Goal: Task Accomplishment & Management: Use online tool/utility

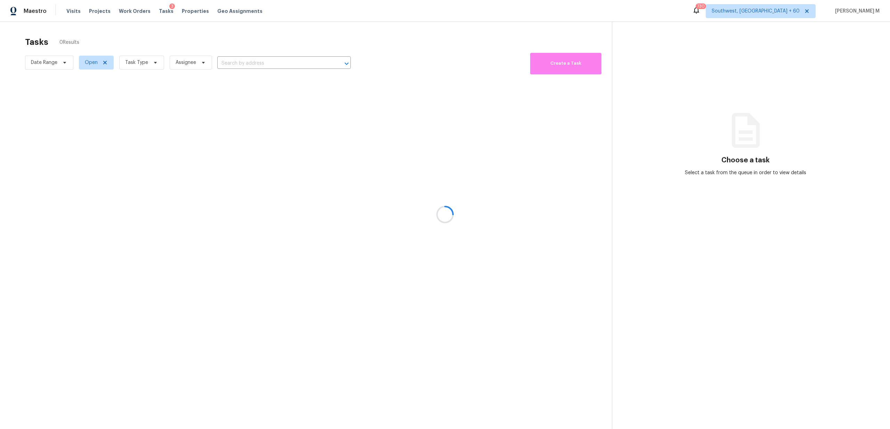
click at [168, 13] on div at bounding box center [445, 214] width 890 height 429
click at [161, 9] on div at bounding box center [445, 214] width 890 height 429
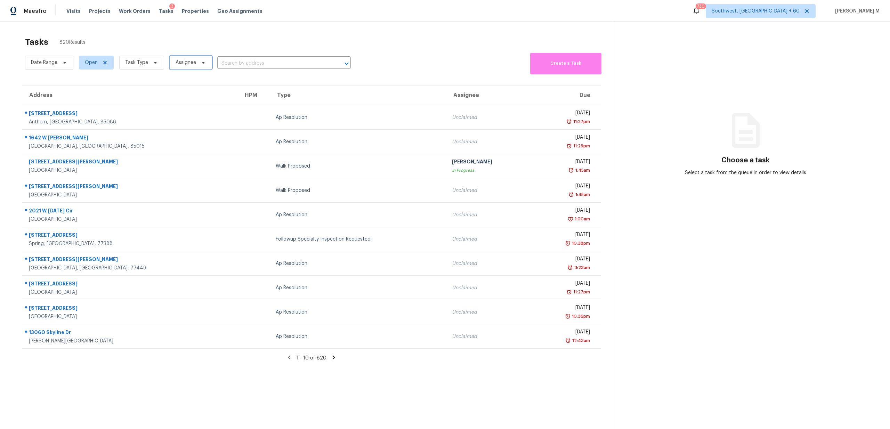
click at [189, 62] on span "Assignee" at bounding box center [186, 62] width 21 height 7
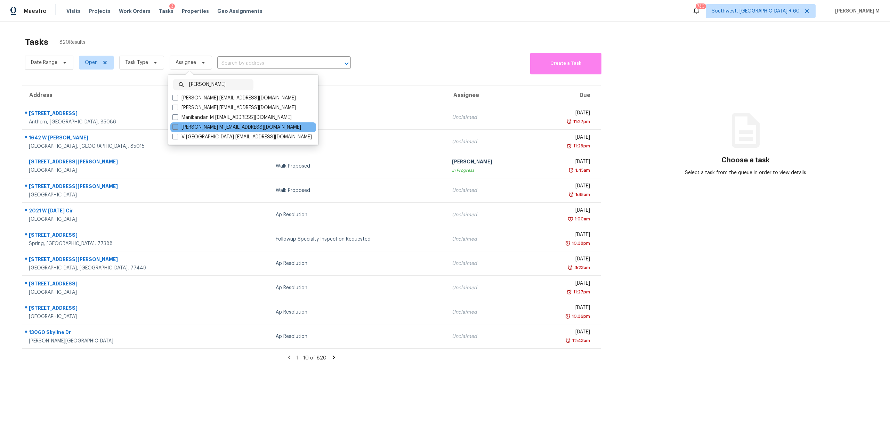
type input "manikanda"
click at [223, 128] on label "MANIKANDAN M m.m@opendoor.com" at bounding box center [236, 127] width 129 height 7
click at [177, 128] on input "MANIKANDAN M m.m@opendoor.com" at bounding box center [174, 126] width 5 height 5
checkbox input "true"
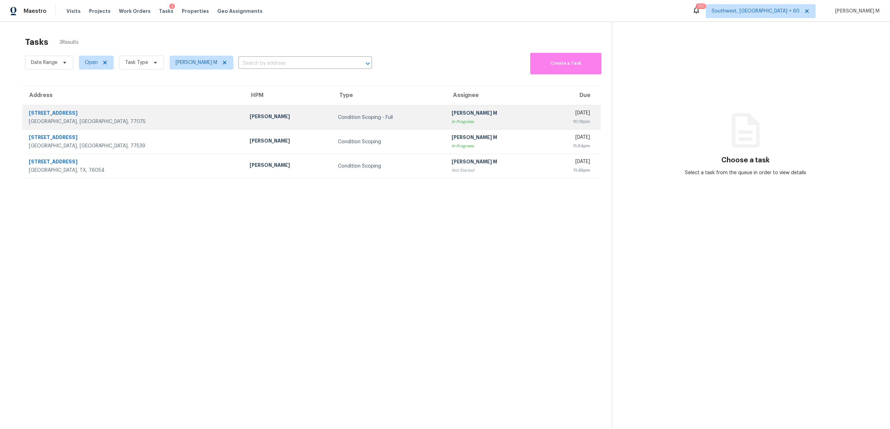
click at [446, 126] on td "MANIKANDAN M In Progress" at bounding box center [494, 117] width 97 height 24
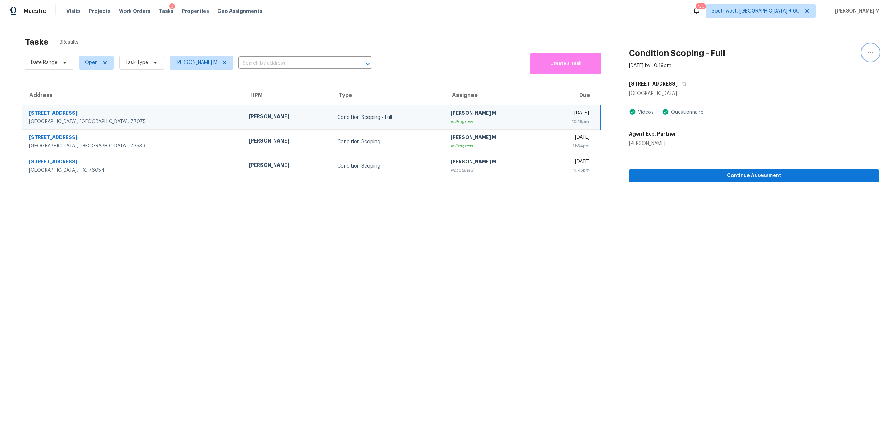
click at [870, 51] on icon "button" at bounding box center [870, 52] width 8 height 8
click at [840, 54] on div "Mark as Blocked" at bounding box center [831, 53] width 54 height 7
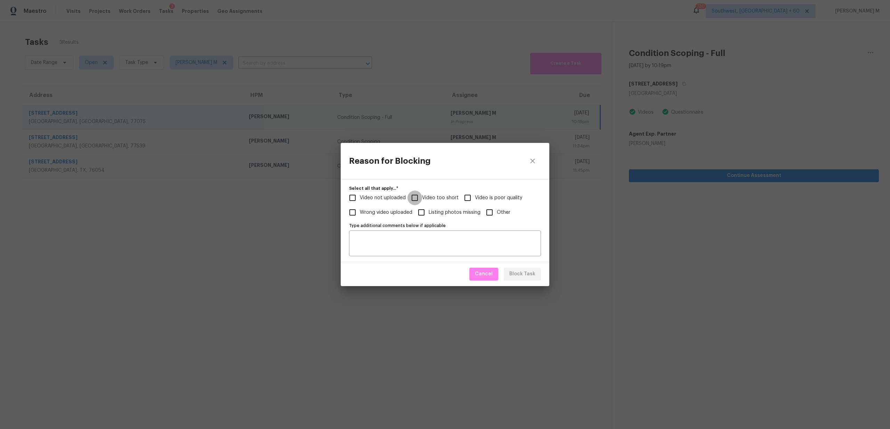
click at [418, 197] on input "Video too short" at bounding box center [414, 198] width 15 height 15
checkbox input "true"
click at [515, 273] on span "Block Task" at bounding box center [522, 274] width 26 height 9
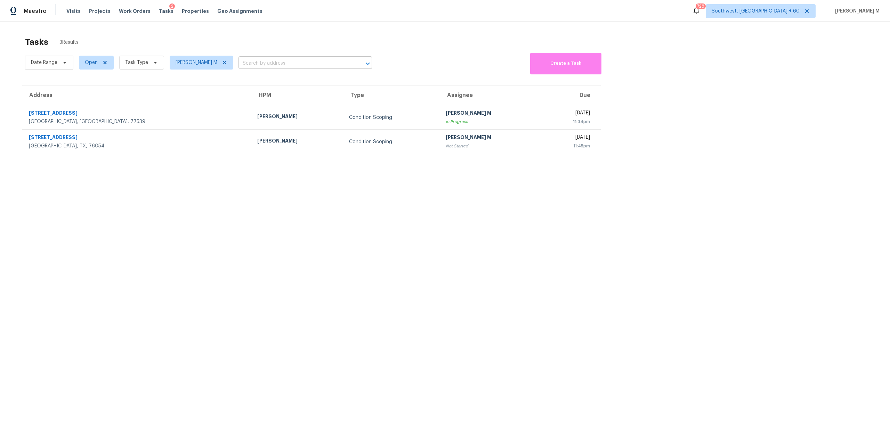
click at [274, 62] on input "text" at bounding box center [295, 63] width 114 height 11
paste input "317 Trakehner Trl Celina, TX, 75009"
type input "317 Trakehner Trl Celina, TX, 75009"
click at [284, 83] on li "317 Trakehner Trl, Celina, TX 75009" at bounding box center [299, 78] width 133 height 11
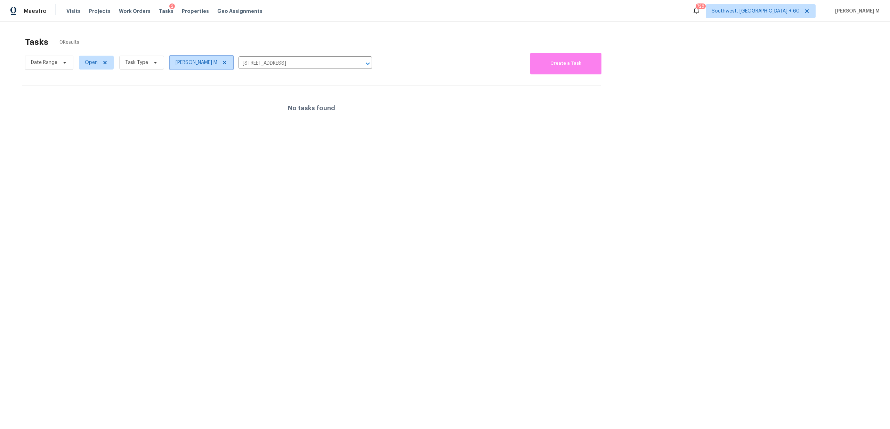
click at [220, 63] on span at bounding box center [224, 63] width 8 height 6
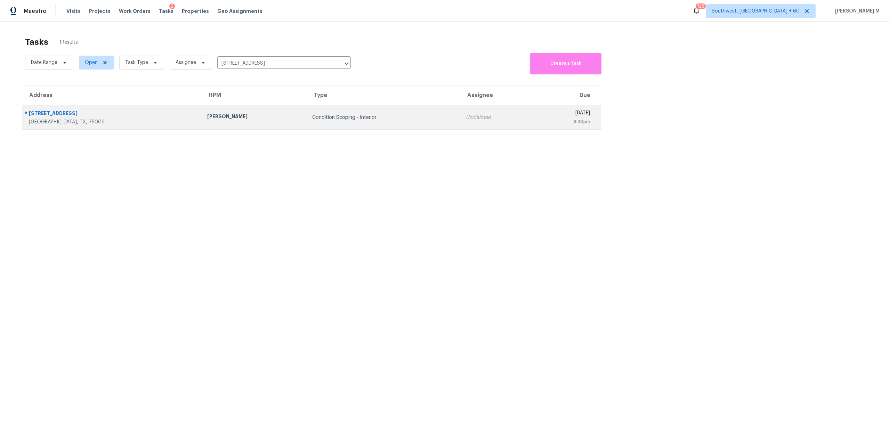
click at [307, 122] on td "Condition Scoping - Interior" at bounding box center [384, 117] width 154 height 24
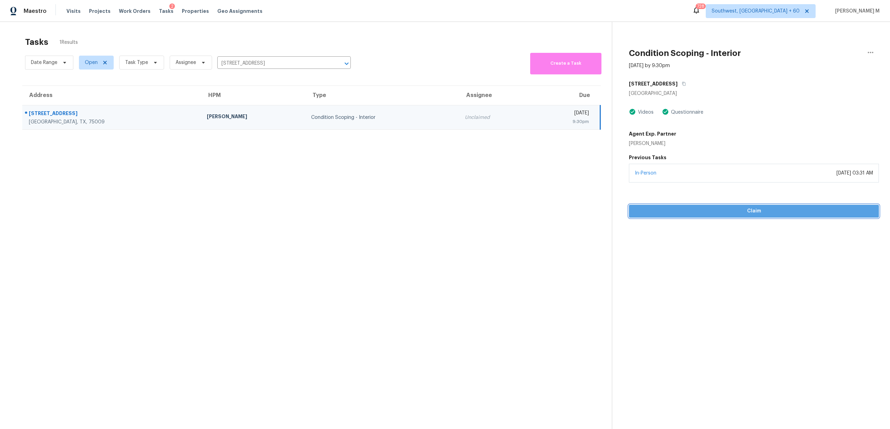
click at [677, 213] on span "Claim" at bounding box center [753, 211] width 239 height 9
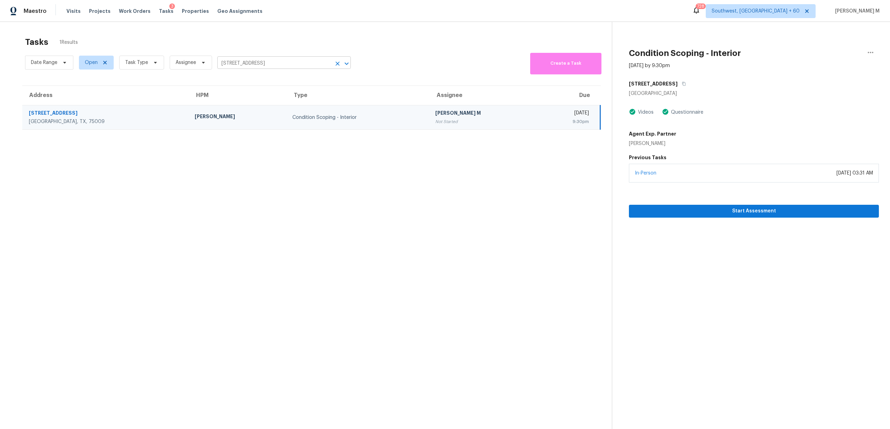
click at [309, 63] on input "317 Trakehner Trl, Celina, TX 75009" at bounding box center [274, 63] width 114 height 11
paste input "5109 Dipper Way Elk Grove, CA, 95758"
type input "5109 Dipper Way Elk Grove, CA, 95758"
click at [298, 78] on li "5109 Dipper Way, Elk Grove, CA 95758" at bounding box center [282, 78] width 133 height 11
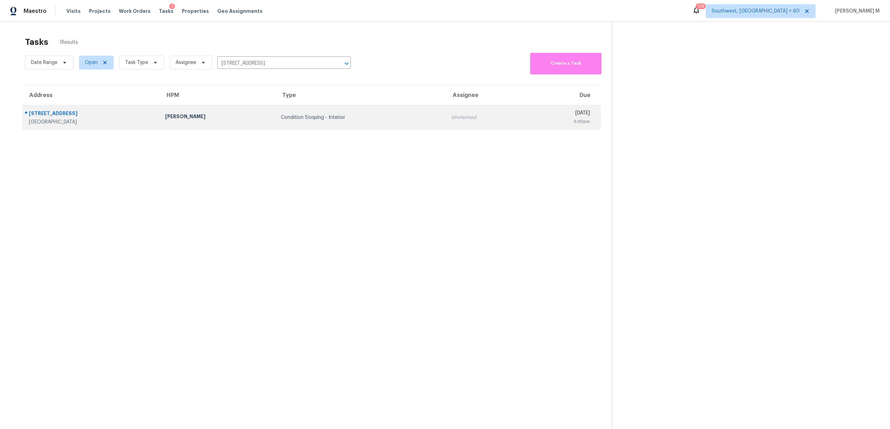
click at [351, 117] on div "Condition Scoping - Interior" at bounding box center [360, 117] width 159 height 7
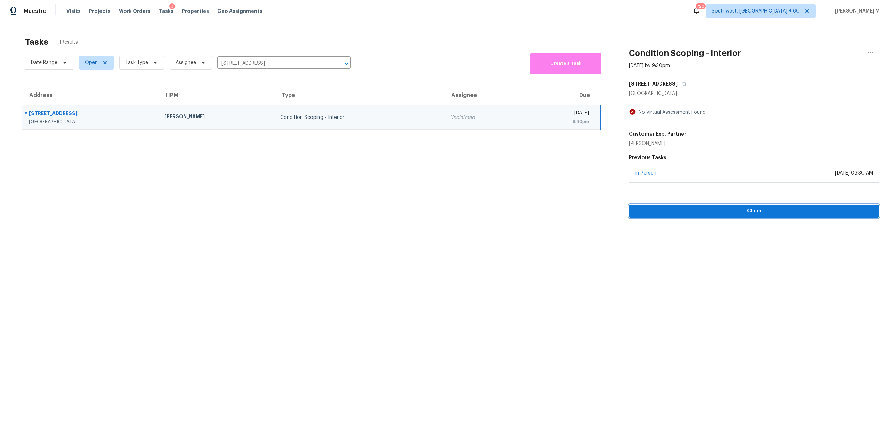
click at [692, 213] on span "Claim" at bounding box center [753, 211] width 239 height 9
click at [280, 62] on input "5109 Dipper Way, Elk Grove, CA 95758" at bounding box center [274, 63] width 114 height 11
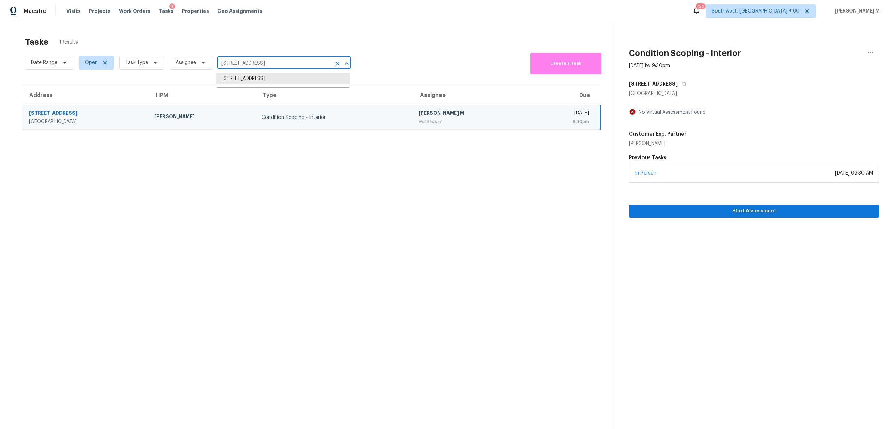
click at [280, 62] on input "5109 Dipper Way, Elk Grove, CA 95758" at bounding box center [274, 63] width 114 height 11
paste input "317 Trakehner Trl Celina, TX, 75009"
type input "317 Trakehner Trl Celina, TX, 75009"
click at [281, 84] on li "[STREET_ADDRESS]" at bounding box center [282, 78] width 133 height 11
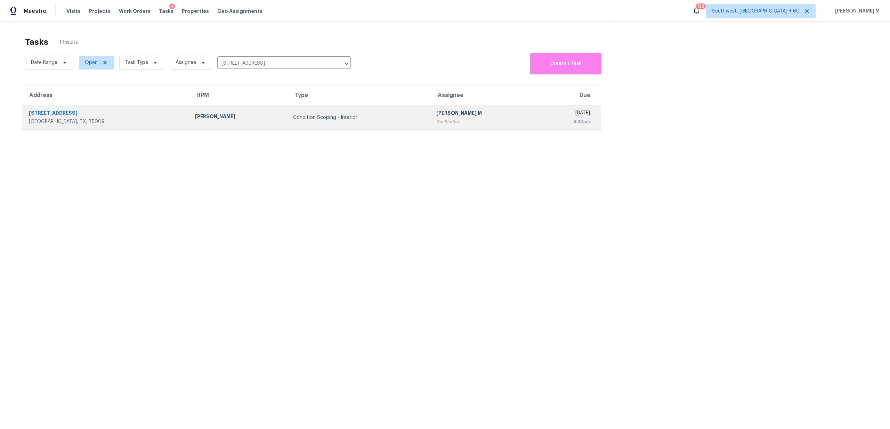
click at [357, 123] on td "Condition Scoping - Interior" at bounding box center [360, 117] width 144 height 24
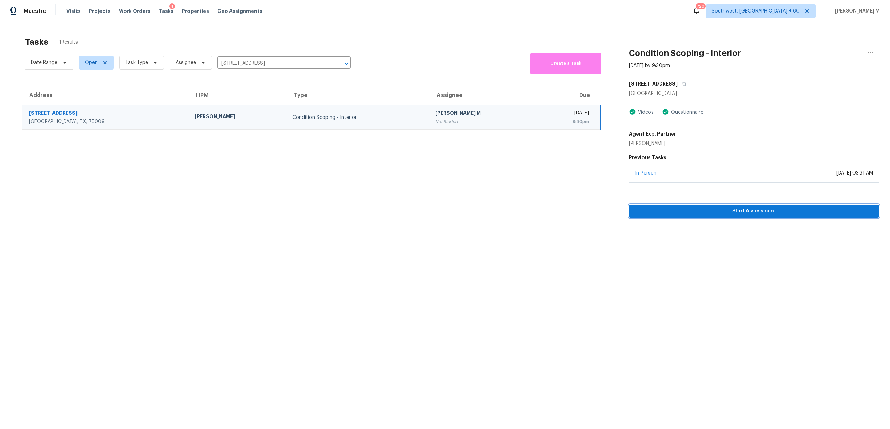
click at [716, 216] on button "Start Assessment" at bounding box center [754, 211] width 250 height 13
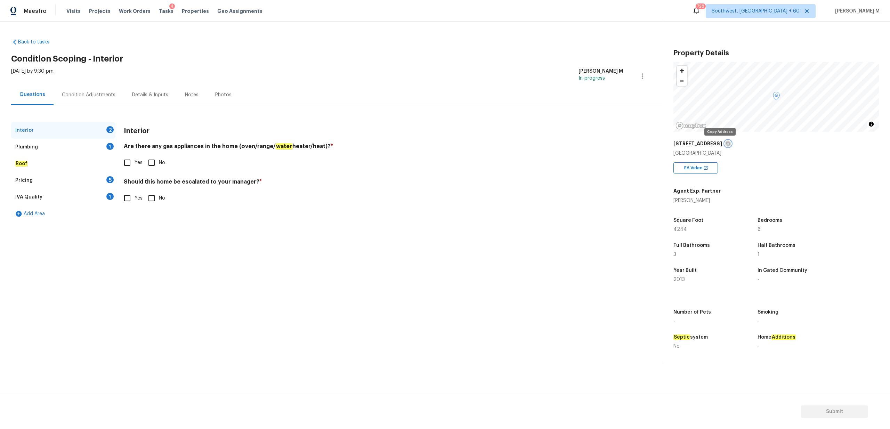
click at [726, 142] on icon "button" at bounding box center [728, 143] width 4 height 4
click at [133, 168] on input "Yes" at bounding box center [127, 162] width 15 height 15
checkbox input "true"
click at [156, 197] on input "No" at bounding box center [151, 198] width 15 height 15
checkbox input "true"
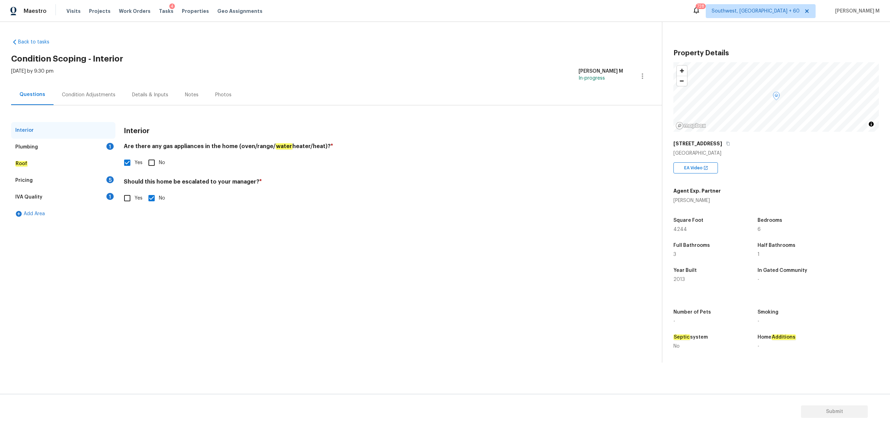
click at [44, 145] on div "Plumbing 1" at bounding box center [63, 147] width 104 height 17
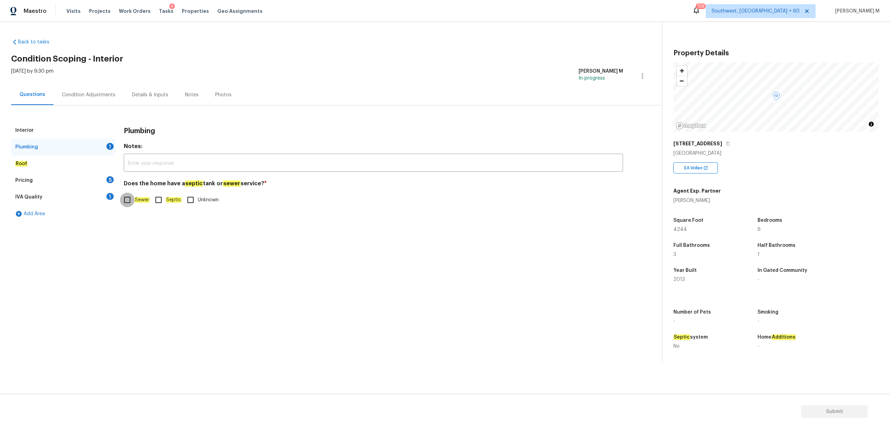
click at [128, 200] on input "Sewer" at bounding box center [127, 200] width 15 height 15
checkbox input "true"
click at [43, 166] on div "Roof" at bounding box center [63, 163] width 104 height 17
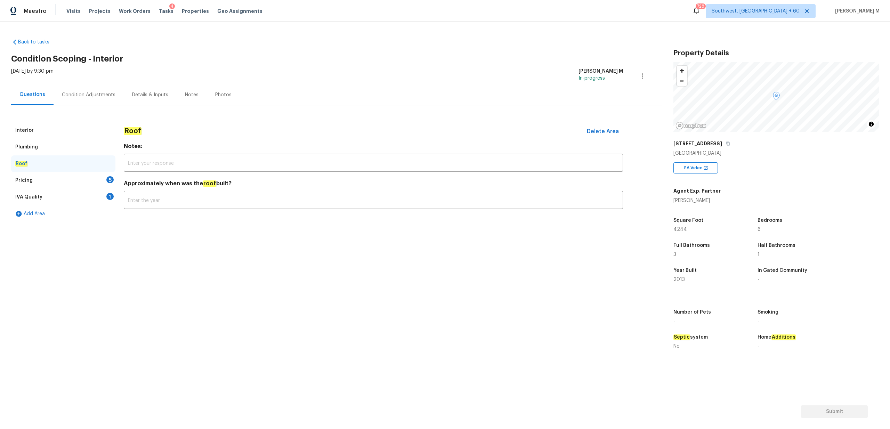
click at [47, 182] on div "Pricing 5" at bounding box center [63, 180] width 104 height 17
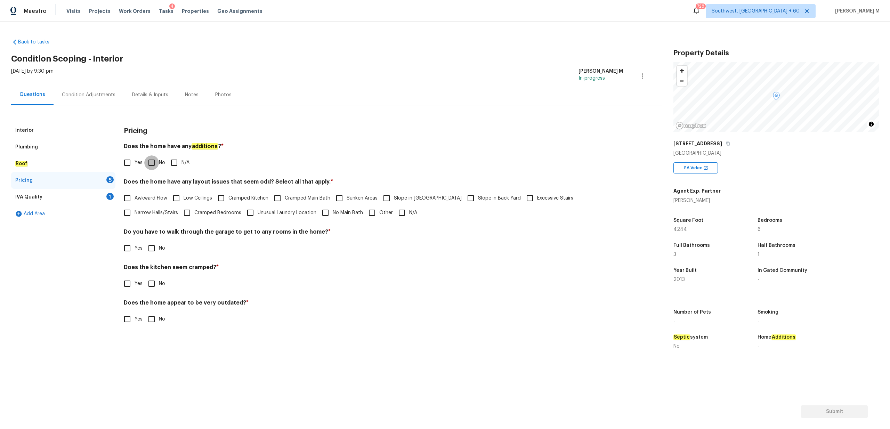
click at [152, 164] on input "No" at bounding box center [151, 162] width 15 height 15
checkbox input "true"
click at [395, 211] on input "N/A" at bounding box center [402, 212] width 15 height 15
checkbox input "true"
click at [148, 248] on input "No" at bounding box center [151, 248] width 15 height 15
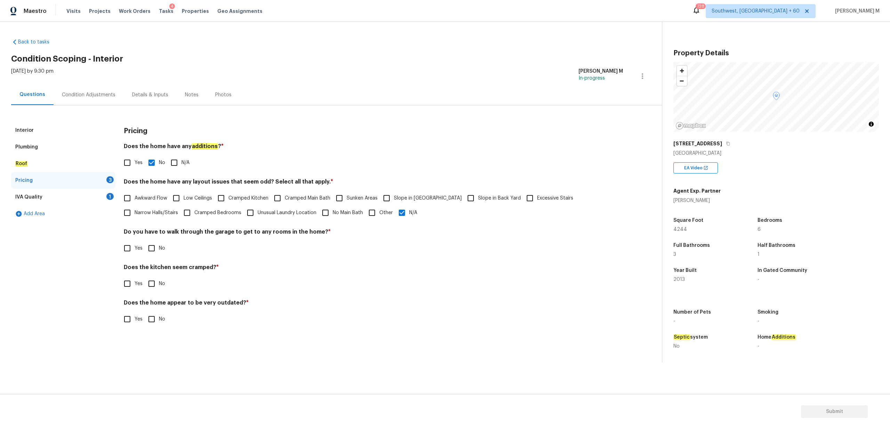
checkbox input "true"
click at [146, 282] on input "No" at bounding box center [151, 283] width 15 height 15
checkbox input "true"
click at [149, 315] on input "No" at bounding box center [151, 319] width 15 height 15
checkbox input "true"
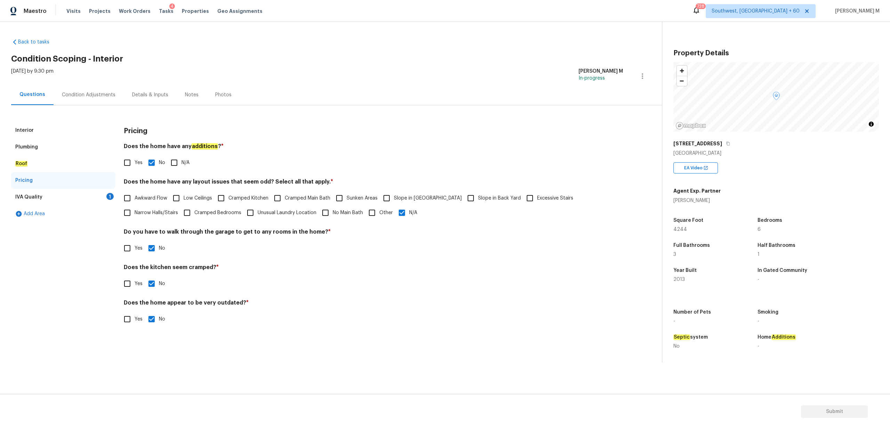
click at [75, 203] on div "IVA Quality 1" at bounding box center [63, 197] width 104 height 17
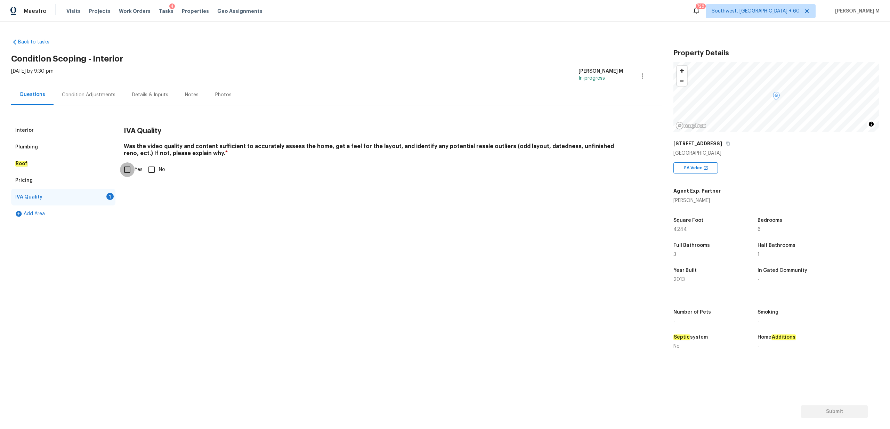
click at [131, 169] on input "Yes" at bounding box center [127, 169] width 15 height 15
checkbox input "true"
click at [52, 180] on div "Pricing" at bounding box center [63, 180] width 104 height 17
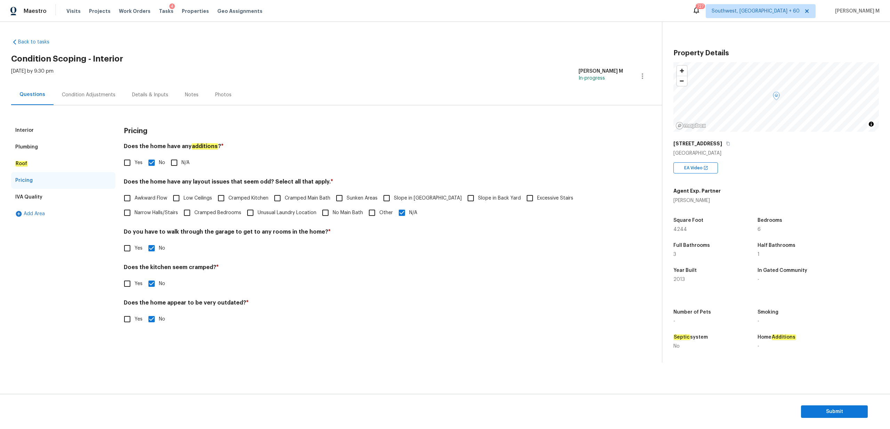
click at [28, 162] on div "Roof" at bounding box center [63, 163] width 104 height 17
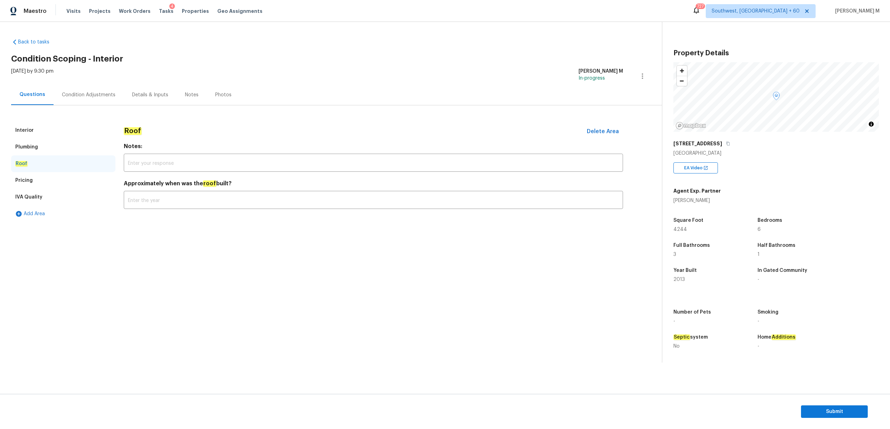
click at [30, 146] on div "Plumbing" at bounding box center [26, 147] width 23 height 7
click at [39, 184] on div "Pricing" at bounding box center [63, 180] width 104 height 17
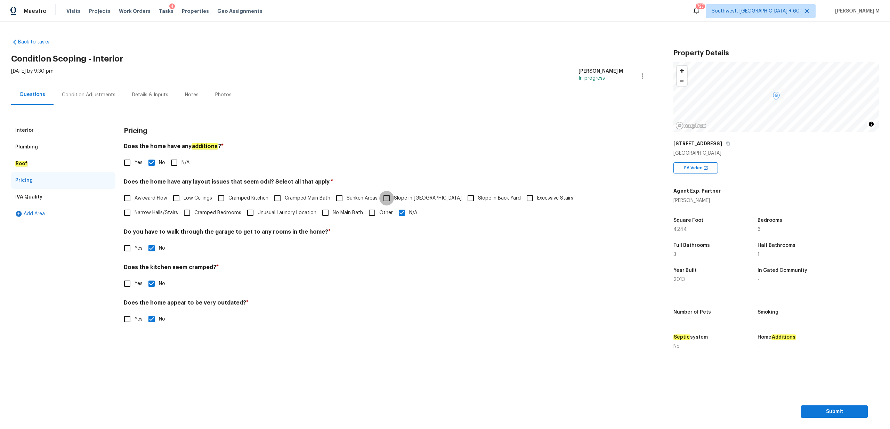
click at [385, 200] on input "Slope in Front Yard" at bounding box center [386, 198] width 15 height 15
checkbox input "true"
click at [463, 200] on input "Slope in Back Yard" at bounding box center [470, 198] width 15 height 15
checkbox input "true"
click at [61, 202] on div "IVA Quality" at bounding box center [63, 197] width 104 height 17
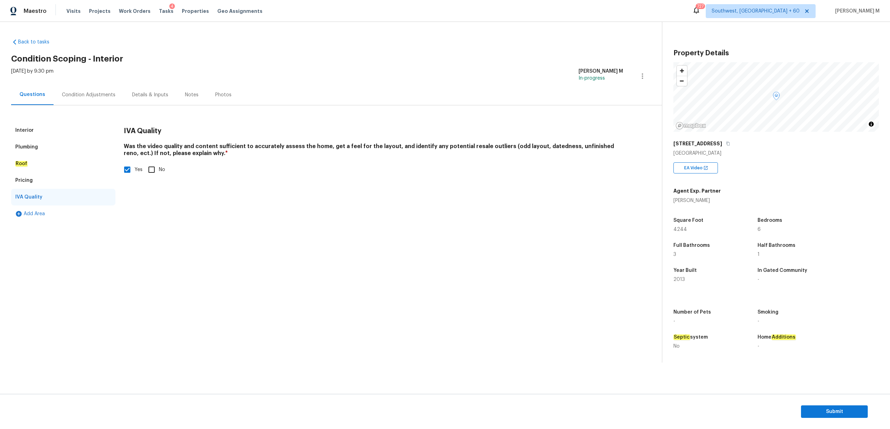
click at [72, 93] on div "Condition Adjustments" at bounding box center [89, 94] width 54 height 7
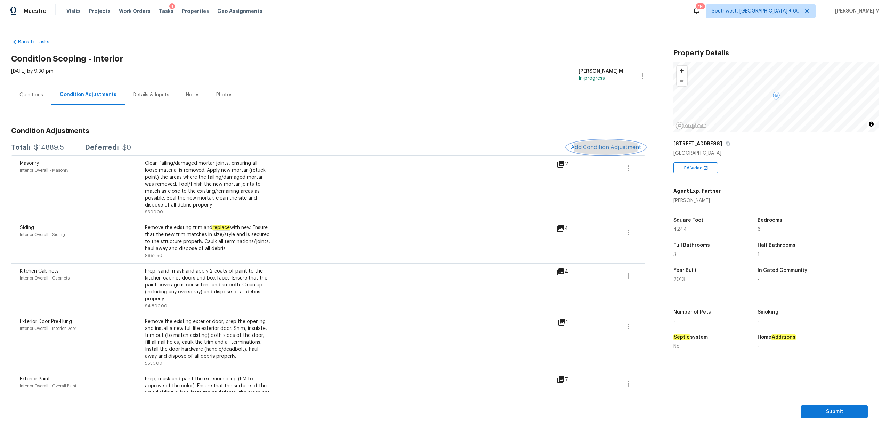
click at [596, 148] on span "Add Condition Adjustment" at bounding box center [606, 147] width 70 height 6
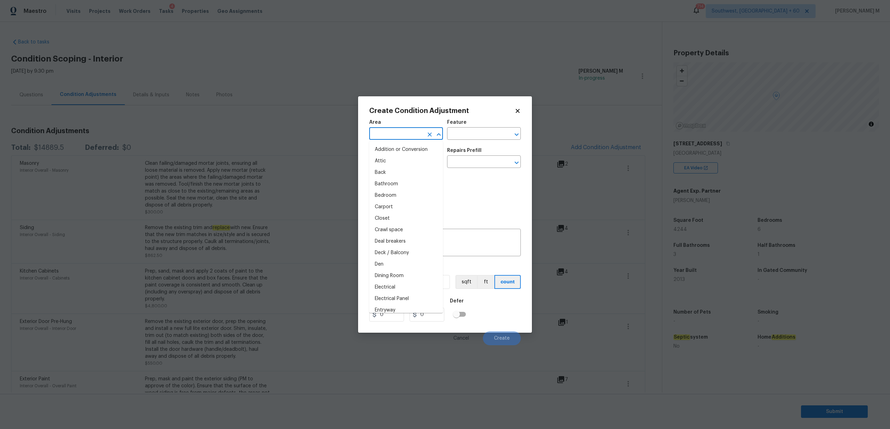
click at [418, 134] on input "text" at bounding box center [396, 134] width 54 height 11
click at [420, 161] on li "Interior Overall" at bounding box center [406, 160] width 74 height 11
type input "Interior Overall"
click at [463, 136] on input "text" at bounding box center [474, 134] width 54 height 11
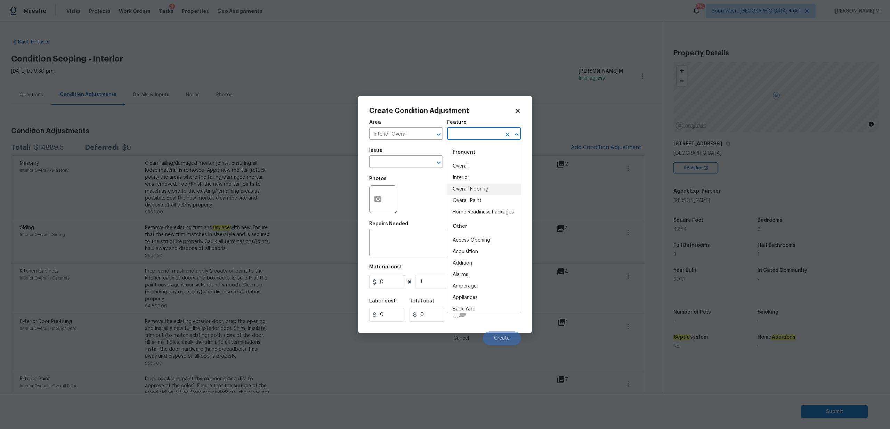
click at [491, 187] on li "Overall Flooring" at bounding box center [484, 189] width 74 height 11
type input "Overall Flooring"
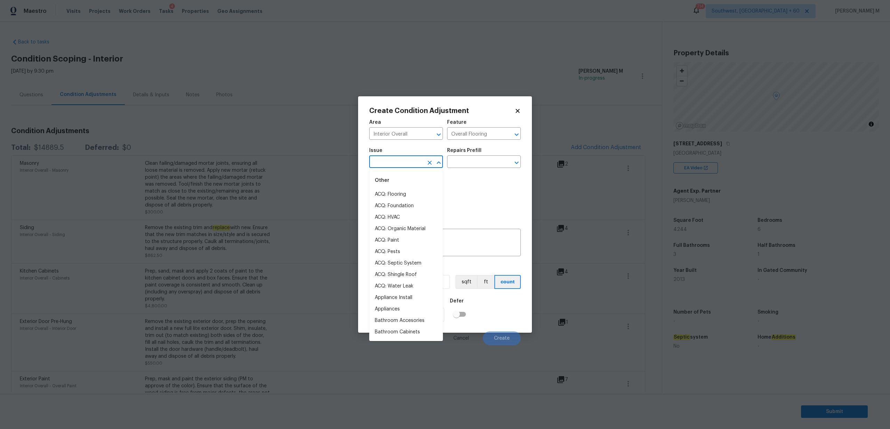
click at [396, 166] on input "text" at bounding box center [396, 162] width 54 height 11
click at [402, 194] on li "ACQ: Flooring" at bounding box center [406, 194] width 74 height 11
type input "ACQ: Flooring"
click at [468, 158] on input "text" at bounding box center [474, 162] width 54 height 11
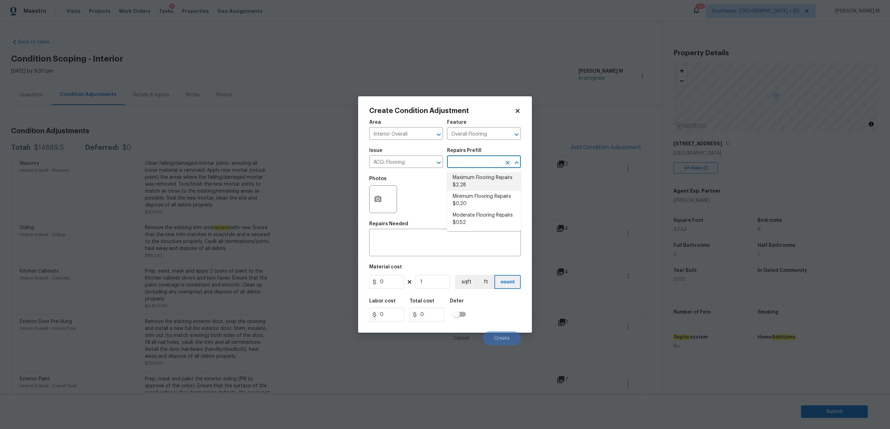
click at [484, 181] on li "Maximum Flooring Repairs $2.28" at bounding box center [484, 181] width 74 height 19
type input "Acquisition"
type textarea "Acquisition Scope: Maximum flooring repairs"
type input "2.28"
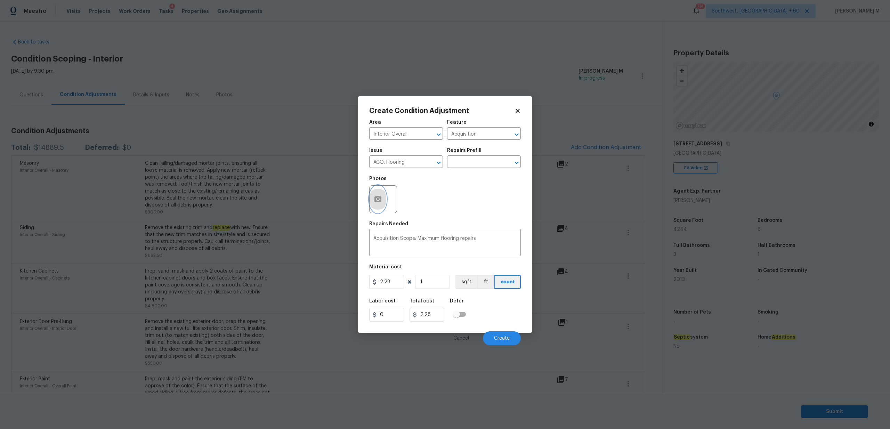
click at [378, 197] on icon "button" at bounding box center [377, 199] width 7 height 6
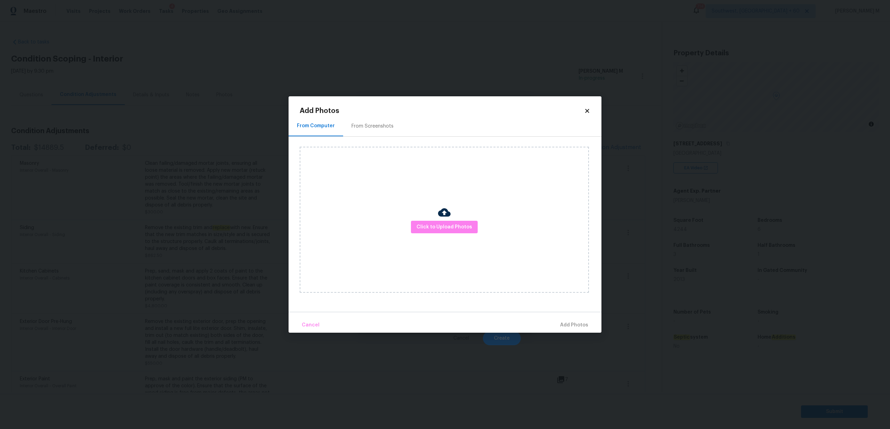
click at [440, 219] on div at bounding box center [444, 213] width 13 height 15
click at [441, 229] on span "Click to Upload Photos" at bounding box center [444, 227] width 56 height 9
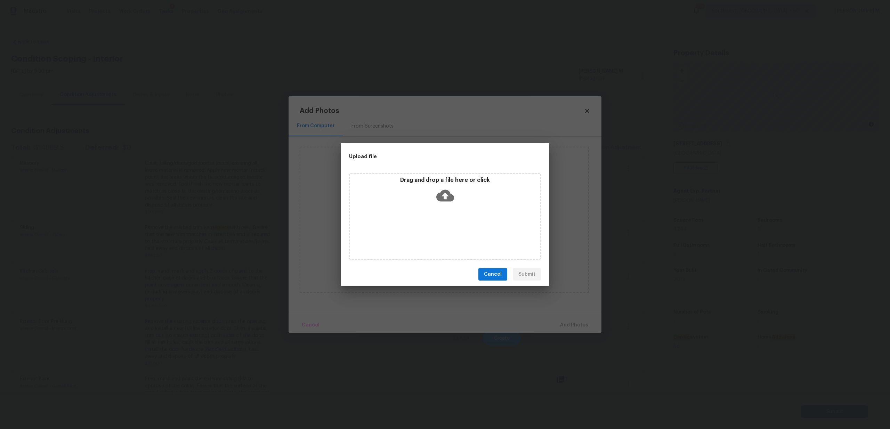
click at [437, 192] on icon at bounding box center [445, 196] width 18 height 18
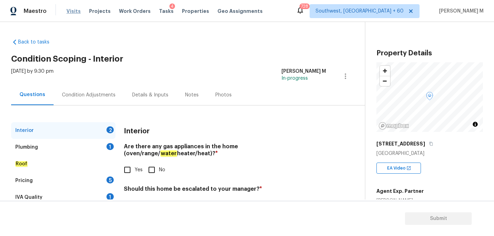
click at [74, 11] on span "Visits" at bounding box center [73, 11] width 14 height 7
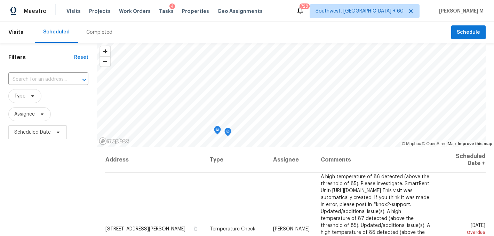
click at [96, 33] on div "Completed" at bounding box center [99, 32] width 26 height 7
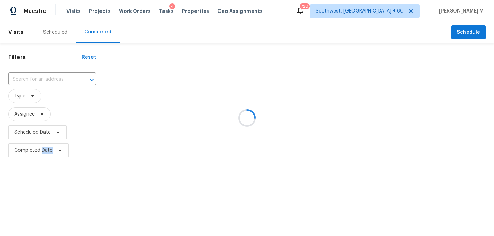
click at [96, 33] on div at bounding box center [247, 118] width 494 height 236
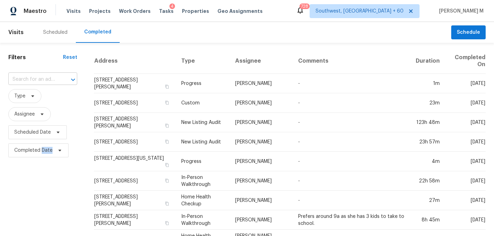
click at [27, 77] on input "text" at bounding box center [32, 79] width 49 height 11
paste input "317 Trakehner Trl, Celina, TX 75009"
type input "317 Trakehner Trl, Celina, TX 75009"
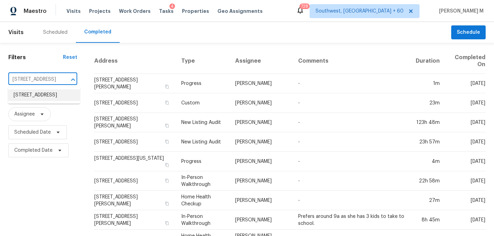
click at [52, 96] on li "317 Trakehner Trl, Celina, TX 75009" at bounding box center [44, 94] width 72 height 11
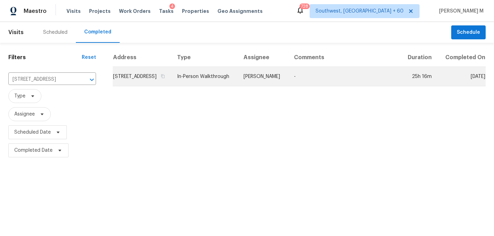
click at [171, 79] on td "317 Trakehner Trl, Celina, TX 75009" at bounding box center [142, 76] width 59 height 19
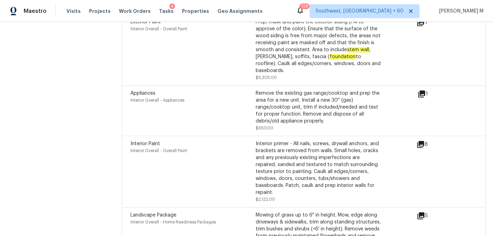
scroll to position [2230, 0]
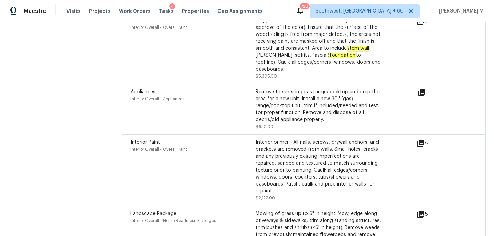
click at [417, 139] on icon at bounding box center [420, 143] width 8 height 8
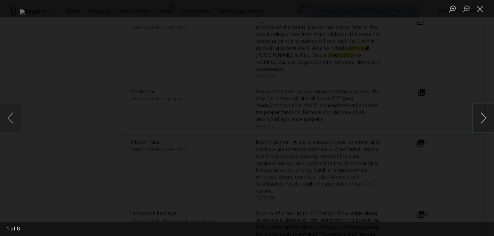
click at [482, 115] on button "Next image" at bounding box center [483, 118] width 21 height 28
click at [481, 9] on button "Close lightbox" at bounding box center [480, 9] width 14 height 12
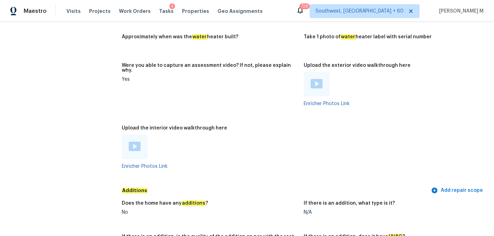
scroll to position [1474, 0]
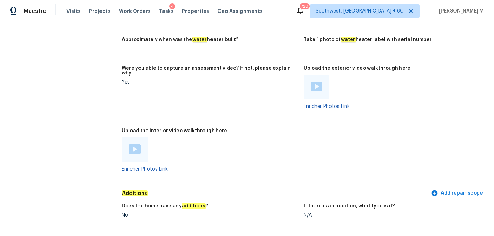
click at [133, 144] on img at bounding box center [135, 148] width 12 height 9
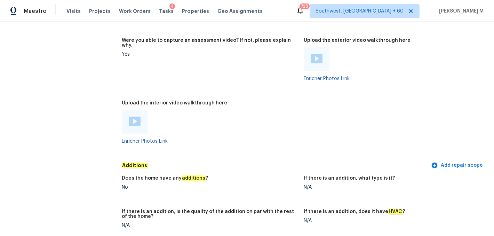
scroll to position [1472, 0]
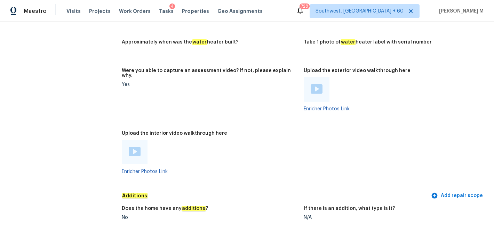
click at [319, 84] on img at bounding box center [316, 88] width 12 height 9
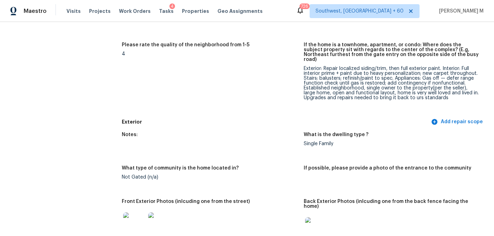
scroll to position [214, 0]
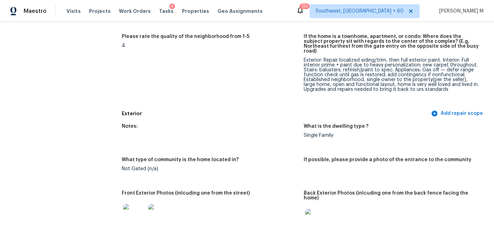
click at [140, 207] on img at bounding box center [134, 215] width 22 height 22
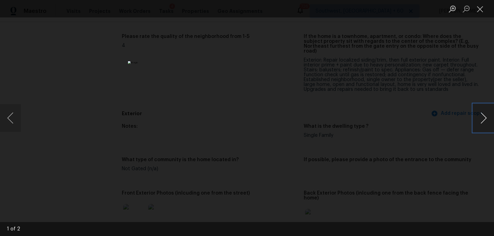
click at [488, 121] on button "Next image" at bounding box center [483, 118] width 21 height 28
click at [480, 9] on button "Close lightbox" at bounding box center [480, 9] width 14 height 12
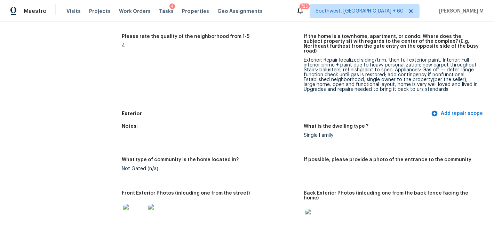
click at [322, 209] on img at bounding box center [316, 220] width 22 height 22
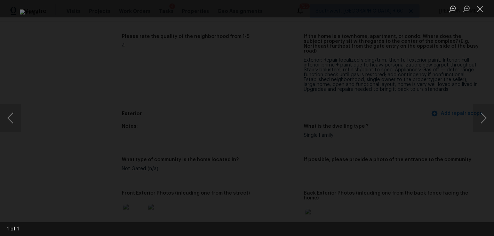
click at [431, 77] on div "Lightbox" at bounding box center [247, 118] width 494 height 236
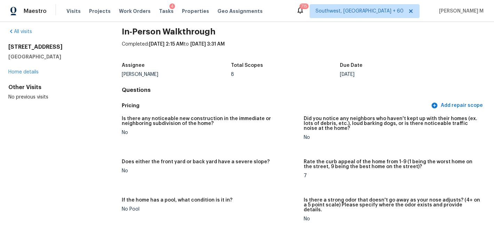
scroll to position [0, 0]
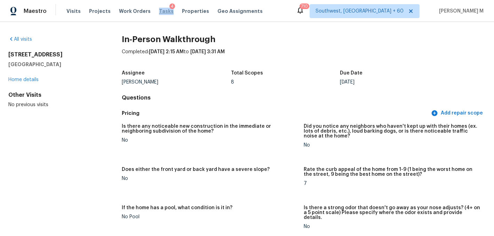
click at [161, 12] on span "Tasks" at bounding box center [166, 11] width 15 height 5
drag, startPoint x: 53, startPoint y: 62, endPoint x: 7, endPoint y: 50, distance: 47.2
click at [7, 50] on div "All visits 317 Trakehner Trl Celina, TX 75009 Home details Other Visits No prev…" at bounding box center [247, 129] width 494 height 214
copy div "[STREET_ADDRESS]"
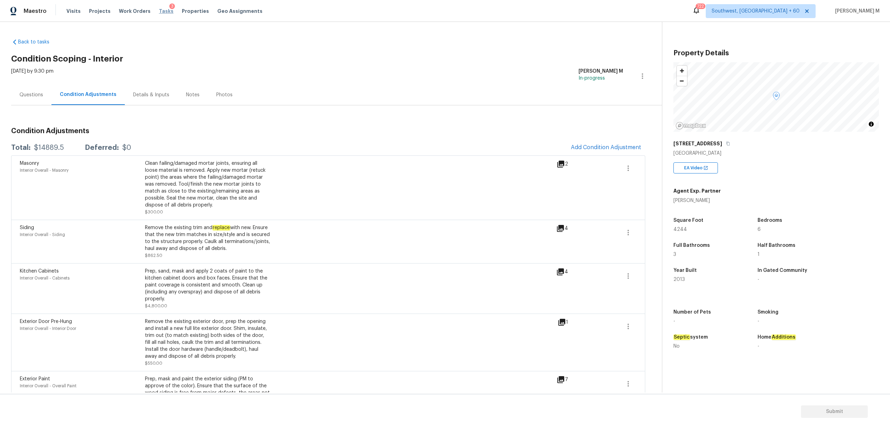
click at [161, 10] on span "Tasks" at bounding box center [166, 11] width 15 height 5
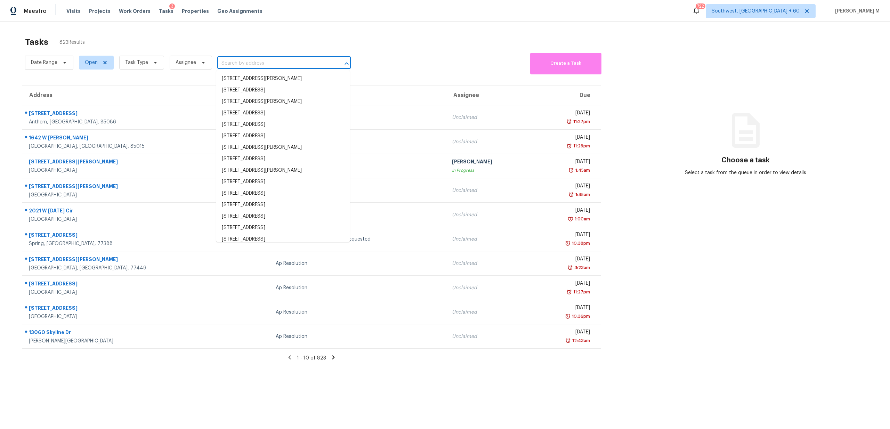
click at [265, 66] on input "text" at bounding box center [274, 63] width 114 height 11
paste input "https://maestro.ops.opendoor.com/tasks/20fa03f9-e0f6-4c2a-aa48-ff770e3388f0?mar…"
type input "https://maestro.ops.opendoor.com/tasks/20fa03f9-e0f6-4c2a-aa48-ff770e3388f0?mar…"
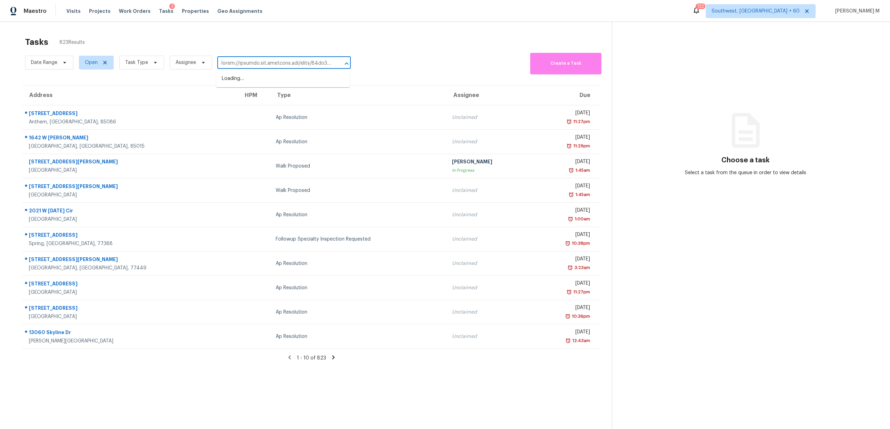
scroll to position [0, 3362]
click at [264, 64] on input "text" at bounding box center [274, 63] width 114 height 11
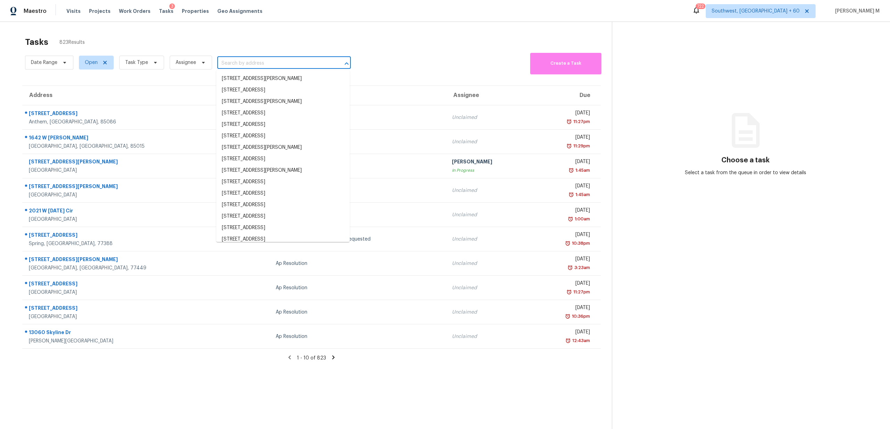
click at [235, 60] on input "text" at bounding box center [274, 63] width 114 height 11
paste input "5109 Dipper Way Elk Grove, CA, 95758"
type input "5109 Dipper Way Elk Grove, CA, 95758"
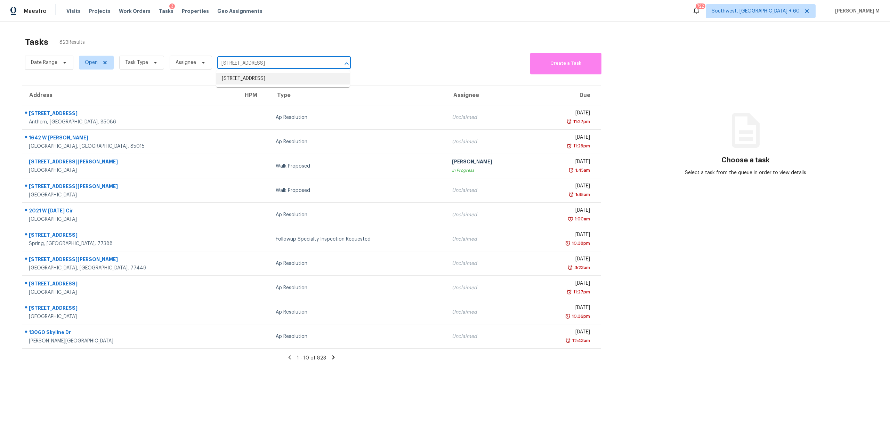
click at [256, 80] on li "[STREET_ADDRESS]" at bounding box center [282, 78] width 133 height 11
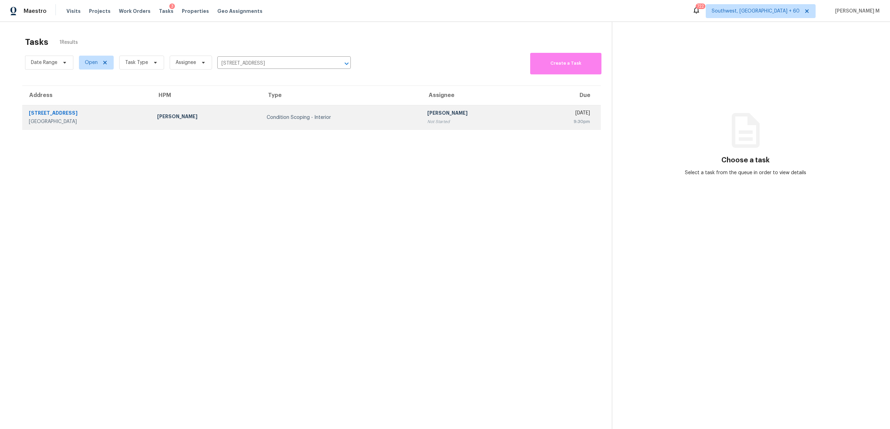
click at [568, 116] on div "Thu, Oct 16th 2025" at bounding box center [563, 114] width 53 height 9
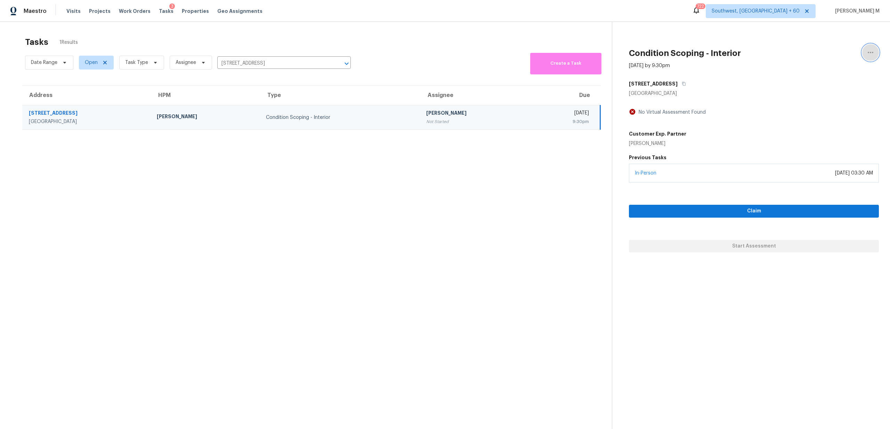
click at [872, 52] on icon "button" at bounding box center [870, 52] width 8 height 8
click at [843, 43] on div "Cancel this task" at bounding box center [831, 43] width 54 height 7
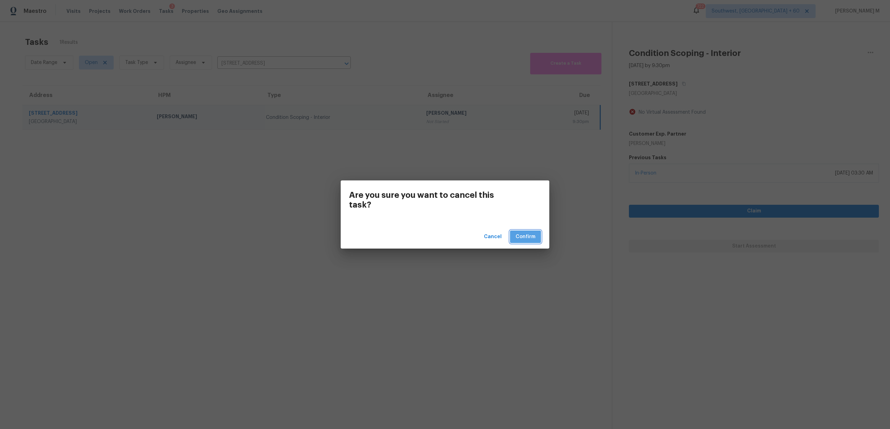
click at [534, 237] on span "Confirm" at bounding box center [526, 237] width 20 height 9
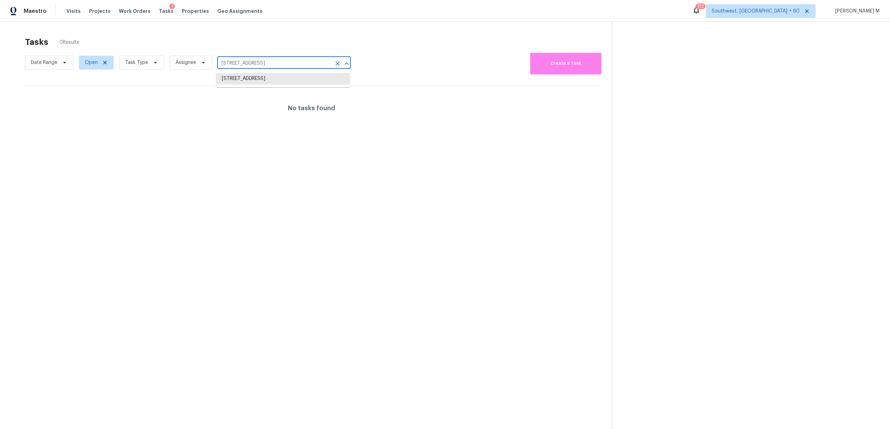
click at [261, 62] on input "[STREET_ADDRESS]" at bounding box center [274, 63] width 114 height 11
click at [298, 80] on li "[STREET_ADDRESS]" at bounding box center [282, 78] width 133 height 11
click at [305, 81] on li "[STREET_ADDRESS]" at bounding box center [282, 78] width 133 height 11
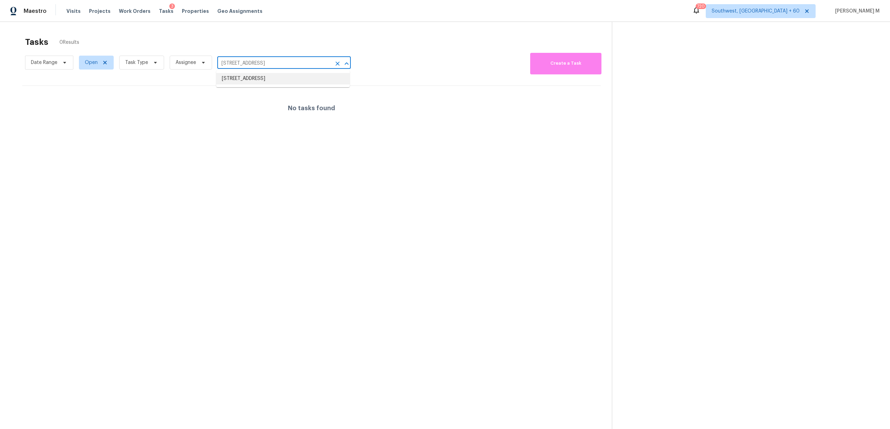
click at [304, 76] on li "[STREET_ADDRESS]" at bounding box center [282, 78] width 133 height 11
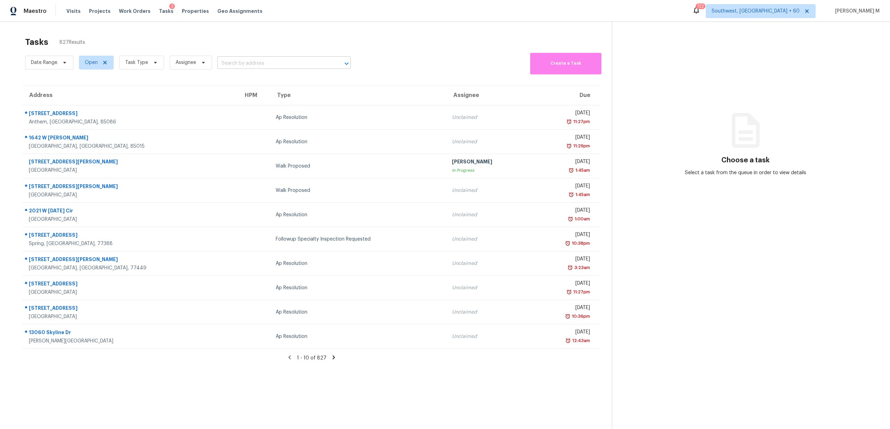
click at [256, 60] on input "text" at bounding box center [274, 63] width 114 height 11
paste input "[STREET_ADDRESS]"
type input "[STREET_ADDRESS]"
click at [264, 81] on li "[STREET_ADDRESS]" at bounding box center [282, 78] width 133 height 11
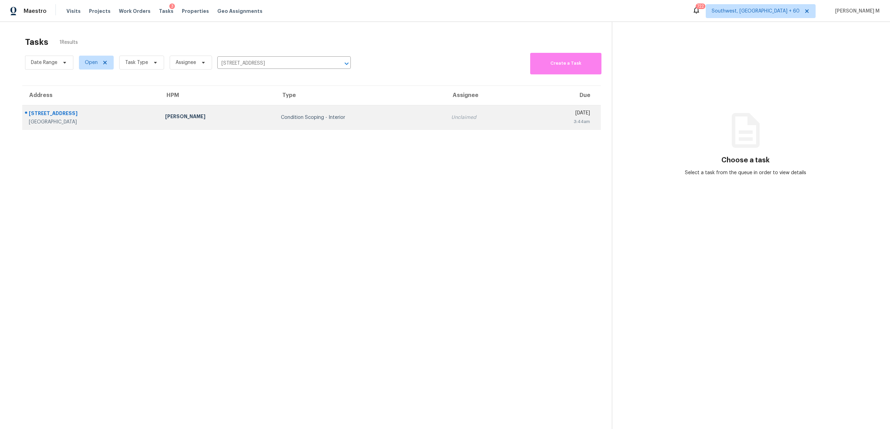
click at [340, 126] on td "Condition Scoping - Interior" at bounding box center [360, 117] width 170 height 24
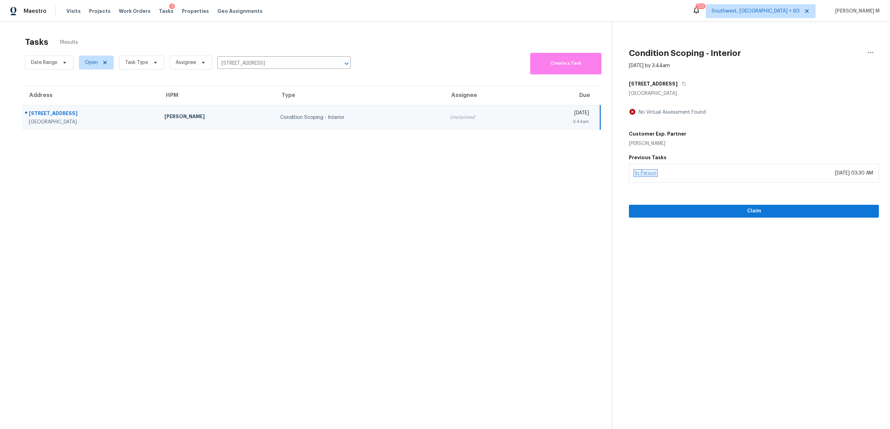
click at [643, 172] on link "In-Person" at bounding box center [646, 173] width 22 height 5
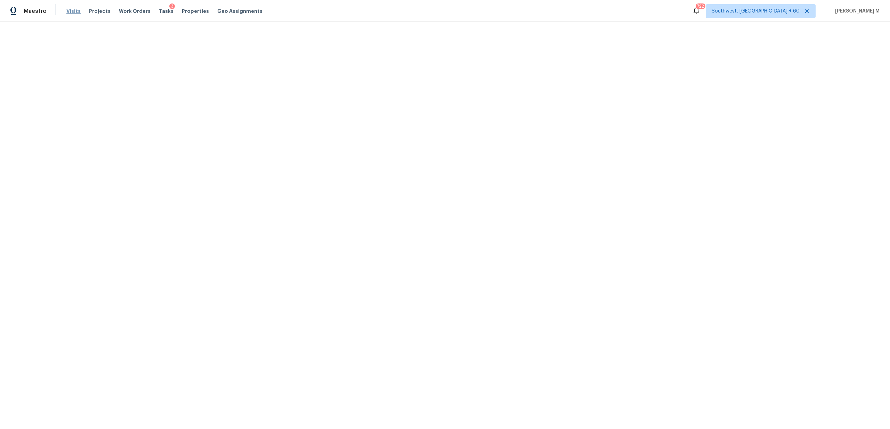
click at [71, 9] on span "Visits" at bounding box center [73, 11] width 14 height 7
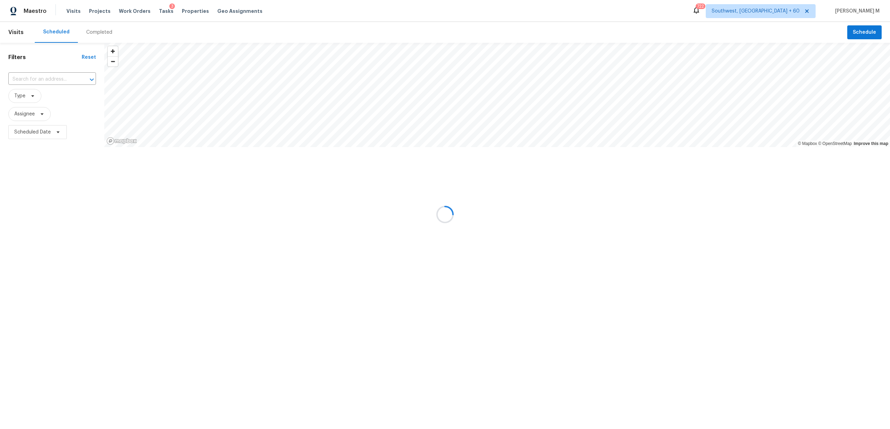
click at [92, 32] on div at bounding box center [445, 214] width 890 height 429
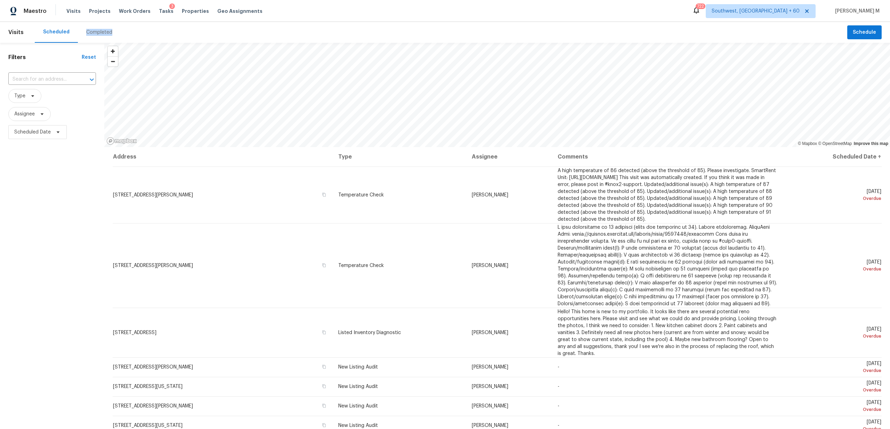
click at [92, 32] on div "Completed" at bounding box center [99, 32] width 26 height 7
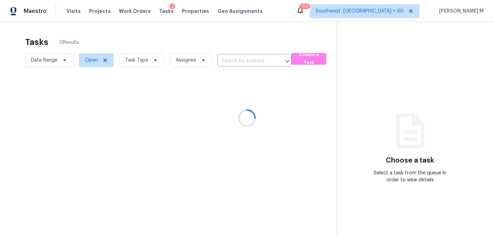
click at [134, 64] on div at bounding box center [247, 118] width 494 height 236
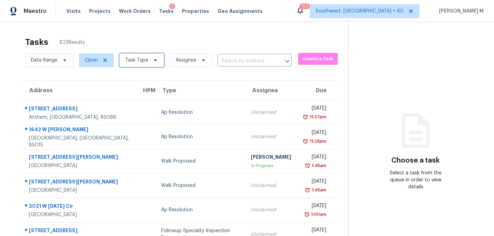
click at [131, 58] on span "Task Type" at bounding box center [136, 60] width 23 height 7
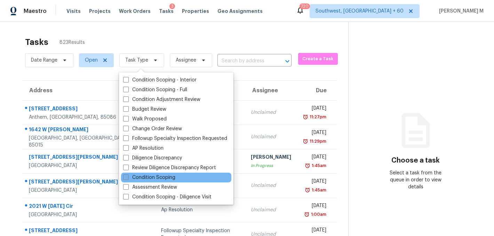
click at [143, 178] on label "Condition Scoping" at bounding box center [149, 177] width 52 height 7
click at [128, 178] on input "Condition Scoping" at bounding box center [125, 176] width 5 height 5
checkbox input "true"
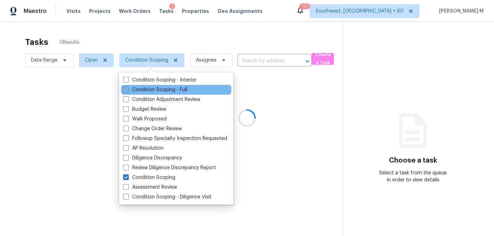
click at [141, 89] on label "Condition Scoping - Full" at bounding box center [155, 89] width 64 height 7
click at [128, 89] on input "Condition Scoping - Full" at bounding box center [125, 88] width 5 height 5
checkbox input "true"
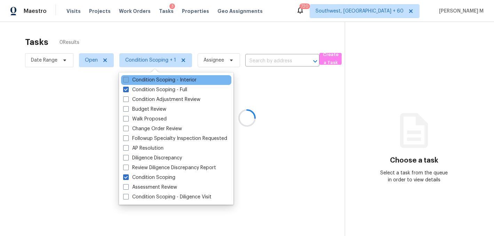
click at [139, 79] on label "Condition Scoping - Interior" at bounding box center [159, 79] width 73 height 7
click at [128, 79] on input "Condition Scoping - Interior" at bounding box center [125, 78] width 5 height 5
checkbox input "true"
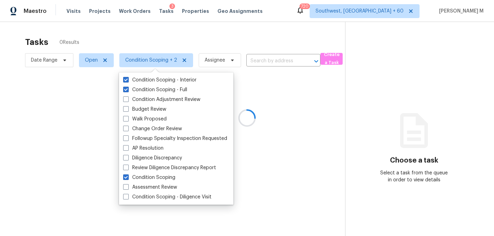
click at [160, 32] on div at bounding box center [247, 118] width 494 height 236
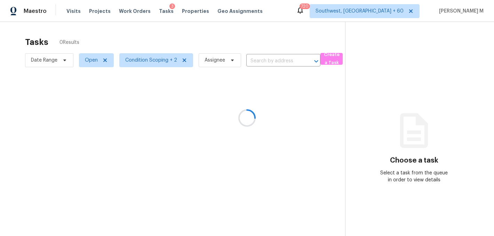
click at [51, 62] on div at bounding box center [247, 118] width 494 height 236
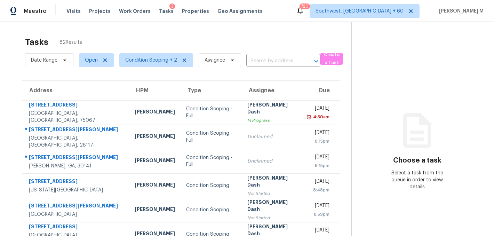
click at [129, 35] on div "Tasks 82 Results" at bounding box center [188, 42] width 326 height 18
click at [152, 62] on span "Condition Scoping + 2" at bounding box center [151, 60] width 52 height 7
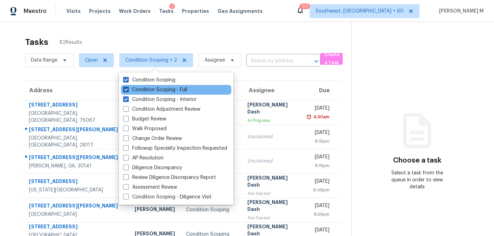
click at [151, 87] on label "Condition Scoping - Full" at bounding box center [155, 89] width 64 height 7
click at [128, 87] on input "Condition Scoping - Full" at bounding box center [125, 88] width 5 height 5
checkbox input "false"
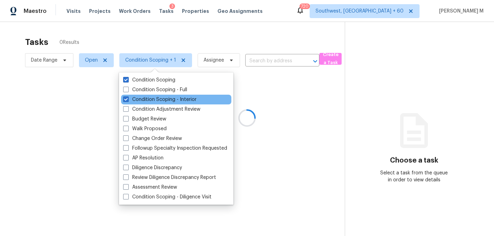
click at [150, 95] on div "Condition Scoping - Interior" at bounding box center [176, 100] width 110 height 10
click at [150, 99] on label "Condition Scoping - Interior" at bounding box center [159, 99] width 73 height 7
click at [128, 99] on input "Condition Scoping - Interior" at bounding box center [125, 98] width 5 height 5
checkbox input "false"
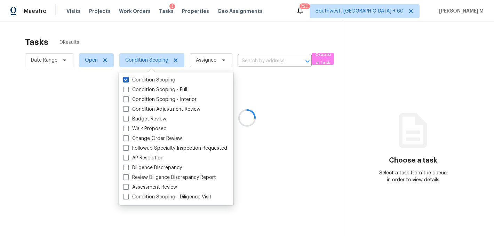
click at [121, 42] on div at bounding box center [247, 118] width 494 height 236
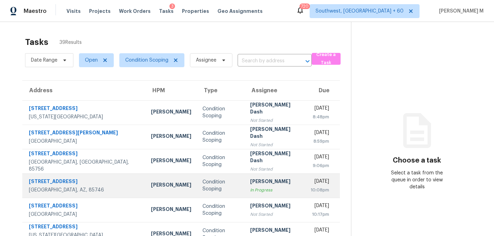
click at [197, 193] on td "Condition Scoping" at bounding box center [220, 185] width 47 height 24
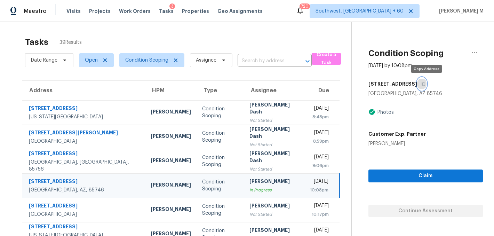
click at [425, 84] on icon "button" at bounding box center [423, 84] width 4 height 4
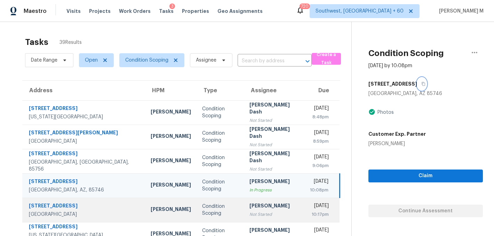
scroll to position [126, 0]
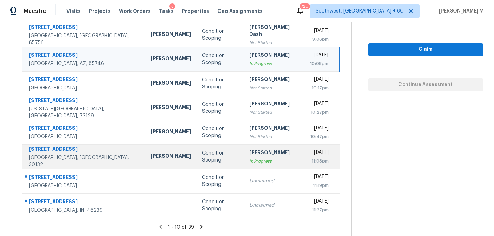
click at [249, 161] on div "In Progress" at bounding box center [273, 160] width 49 height 7
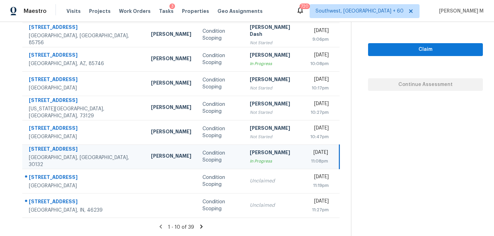
scroll to position [0, 0]
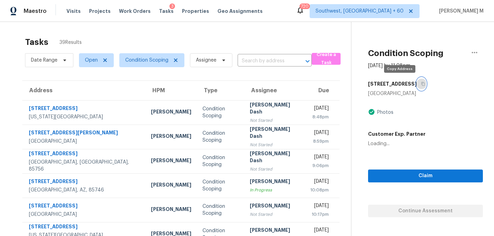
click at [416, 81] on button "button" at bounding box center [420, 84] width 9 height 13
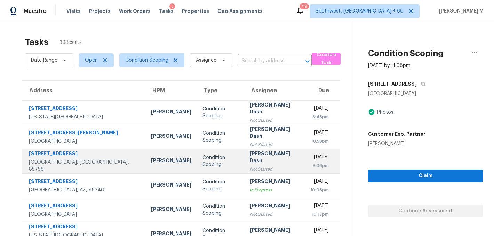
click at [202, 163] on div "Condition Scoping" at bounding box center [220, 161] width 36 height 14
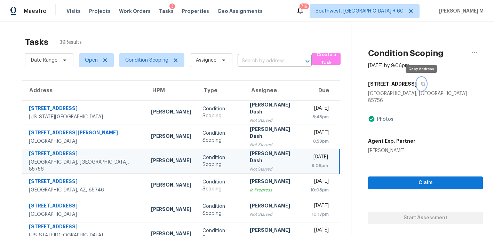
click at [421, 84] on icon "button" at bounding box center [422, 84] width 3 height 4
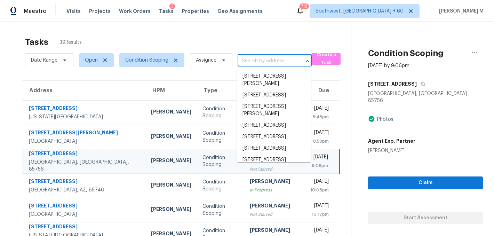
click at [265, 61] on input "text" at bounding box center [264, 61] width 55 height 11
paste input "[STREET_ADDRESS]"
type input "[STREET_ADDRESS]"
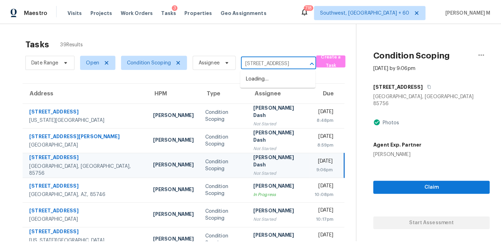
scroll to position [0, 28]
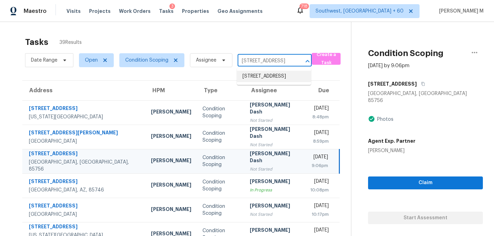
click at [268, 80] on li "[STREET_ADDRESS]" at bounding box center [274, 76] width 74 height 11
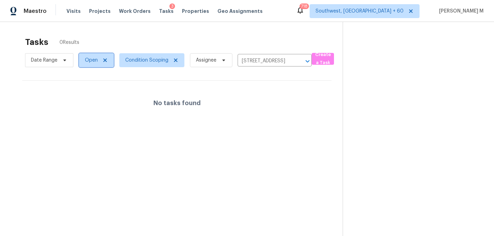
click at [93, 59] on span "Open" at bounding box center [91, 60] width 13 height 7
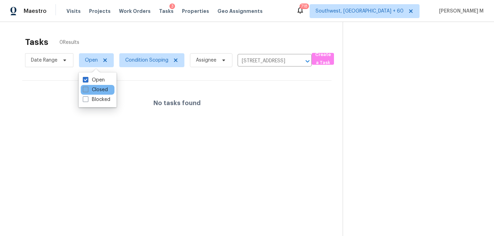
click at [99, 89] on label "Closed" at bounding box center [95, 89] width 25 height 7
click at [87, 89] on input "Closed" at bounding box center [85, 88] width 5 height 5
checkbox input "true"
